Goal: Task Accomplishment & Management: Manage account settings

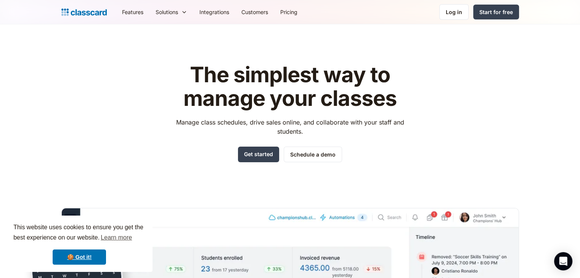
click at [67, 43] on header "The simplest way to manage your classes Manage class schedules, drive sales onl…" at bounding box center [290, 216] width 580 height 385
click at [451, 11] on div "Log in" at bounding box center [454, 12] width 16 height 8
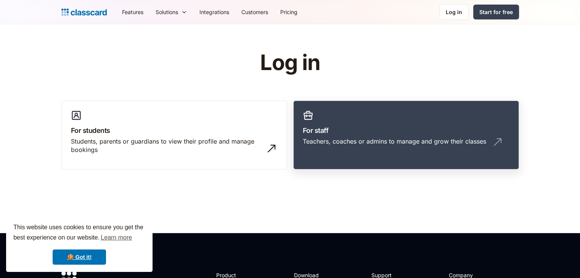
click at [367, 124] on link "For staff Teachers, coaches or admins to manage and grow their classes" at bounding box center [406, 135] width 226 height 69
